Goal: Task Accomplishment & Management: Use online tool/utility

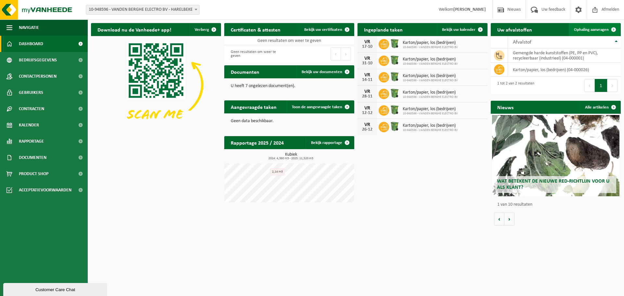
click at [593, 28] on span "Ophaling aanvragen" at bounding box center [591, 30] width 35 height 4
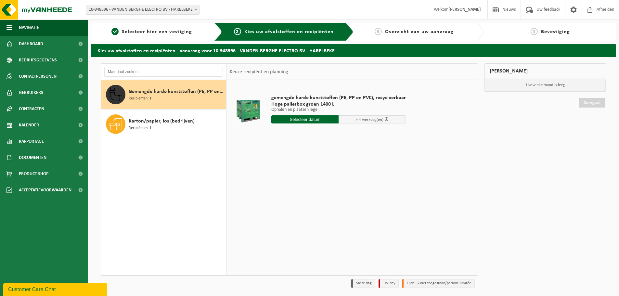
click at [166, 94] on span "Gemengde harde kunststoffen (PE, PP en PVC), recycleerbaar (industrieel)" at bounding box center [177, 92] width 96 height 8
click at [300, 120] on input "text" at bounding box center [304, 119] width 67 height 8
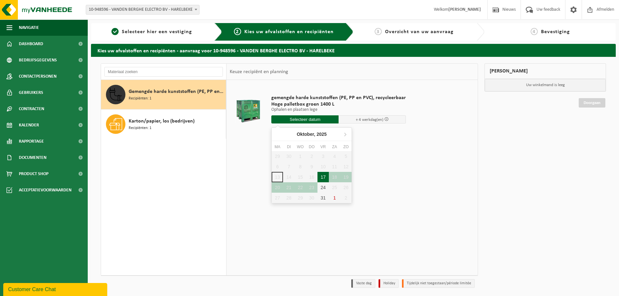
click at [325, 177] on div "17" at bounding box center [323, 177] width 11 height 10
type input "Van 2025-10-17"
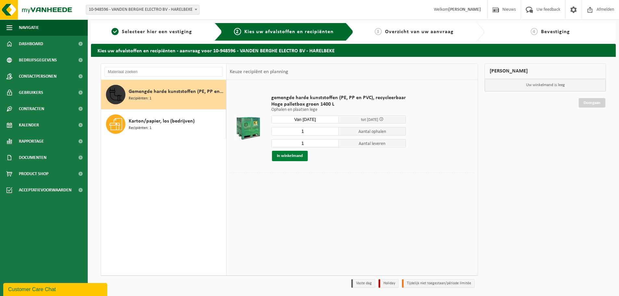
click at [291, 155] on button "In winkelmand" at bounding box center [290, 156] width 36 height 10
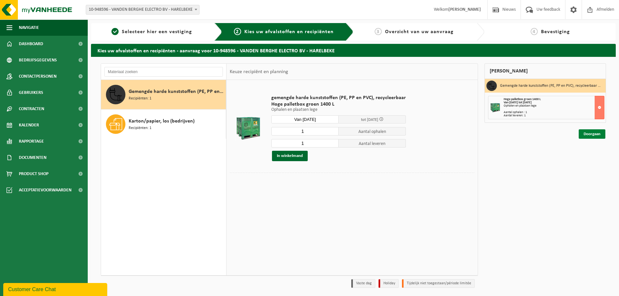
click at [588, 133] on link "Doorgaan" at bounding box center [592, 133] width 27 height 9
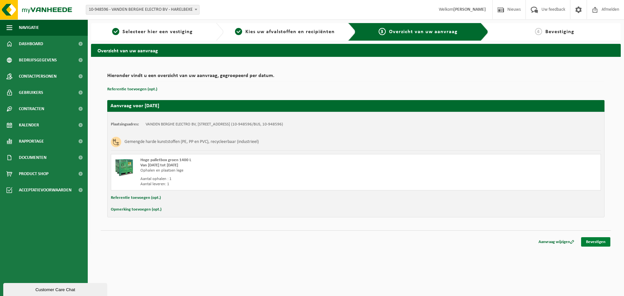
click at [594, 243] on link "Bevestigen" at bounding box center [595, 241] width 29 height 9
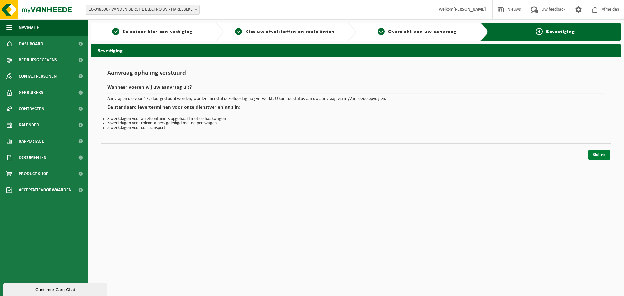
click at [597, 155] on link "Sluiten" at bounding box center [599, 154] width 22 height 9
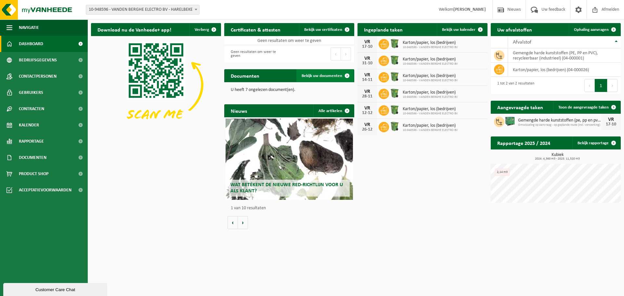
click at [317, 75] on span "Bekijk uw documenten" at bounding box center [322, 76] width 41 height 4
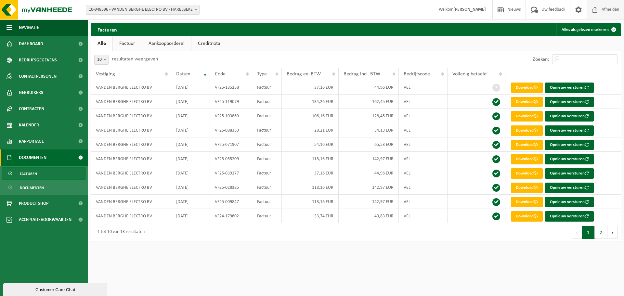
click at [614, 8] on span "Afmelden" at bounding box center [610, 9] width 21 height 19
